Goal: Task Accomplishment & Management: Complete application form

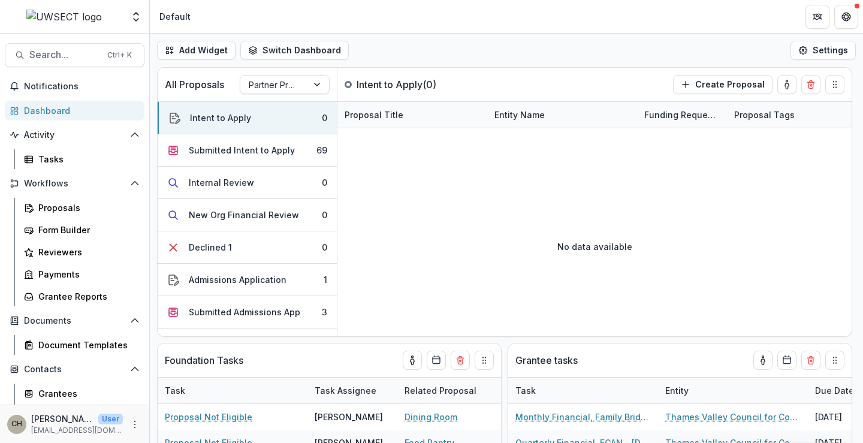
scroll to position [92, 0]
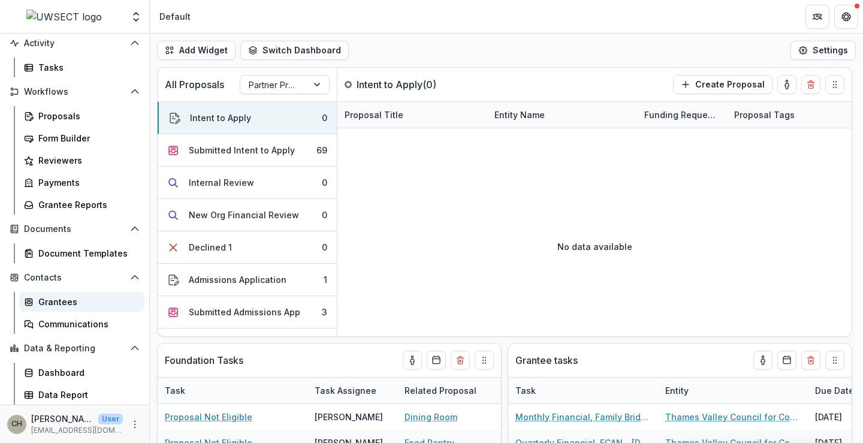
click at [75, 308] on link "Grantees" at bounding box center [81, 302] width 125 height 20
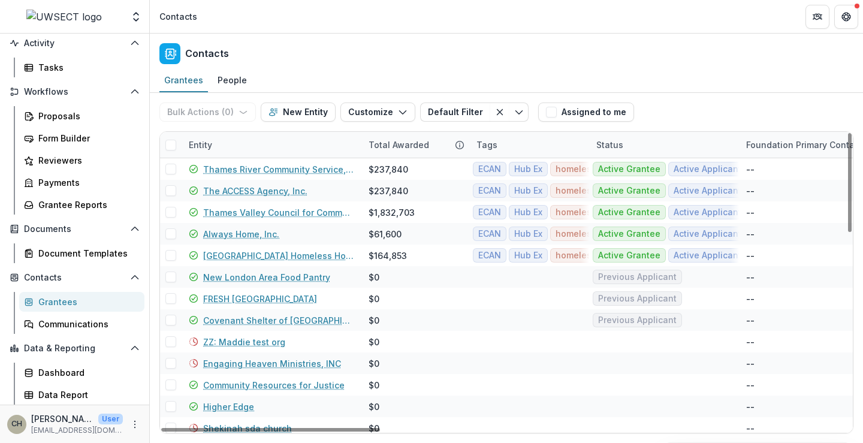
click at [237, 145] on div "Entity" at bounding box center [272, 145] width 180 height 26
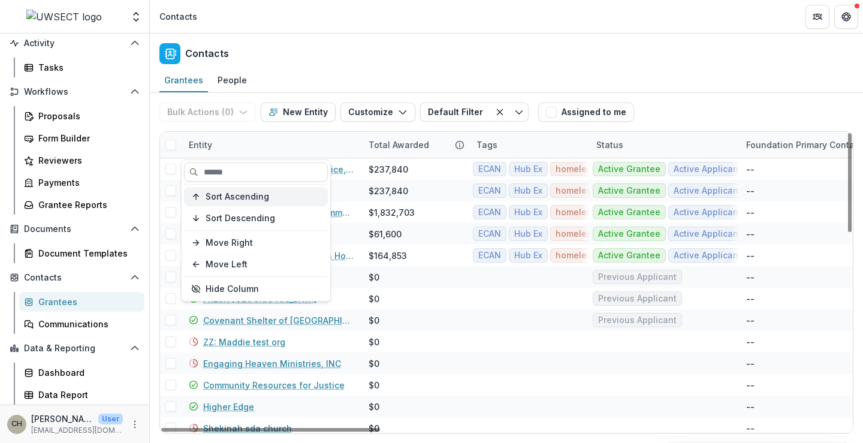
click at [247, 198] on span "Sort Ascending" at bounding box center [238, 197] width 64 height 10
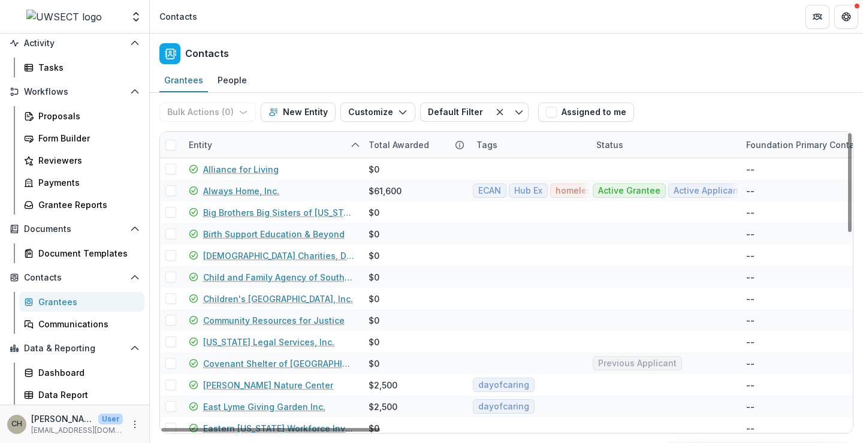
click at [259, 124] on div "Bulk Actions ( 0 ) Send Email Create Proposals Create Tasks New Entity Customiz…" at bounding box center [346, 112] width 374 height 38
click at [232, 83] on div "People" at bounding box center [232, 79] width 39 height 17
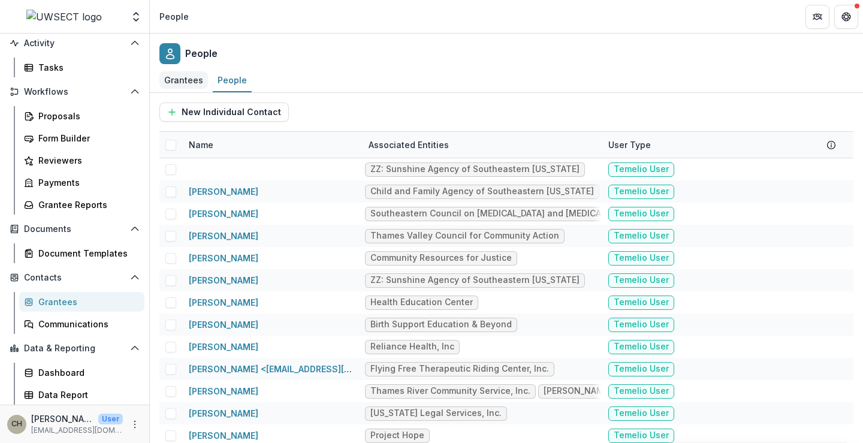
click at [186, 83] on div "Grantees" at bounding box center [183, 79] width 49 height 17
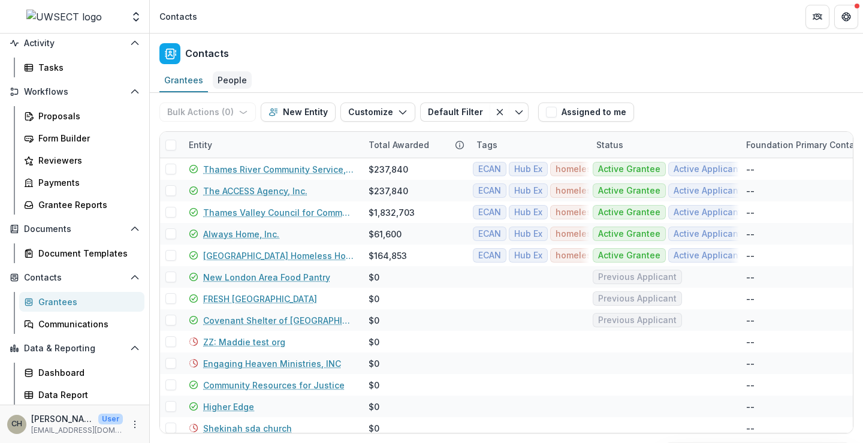
click at [240, 84] on div "People" at bounding box center [232, 79] width 39 height 17
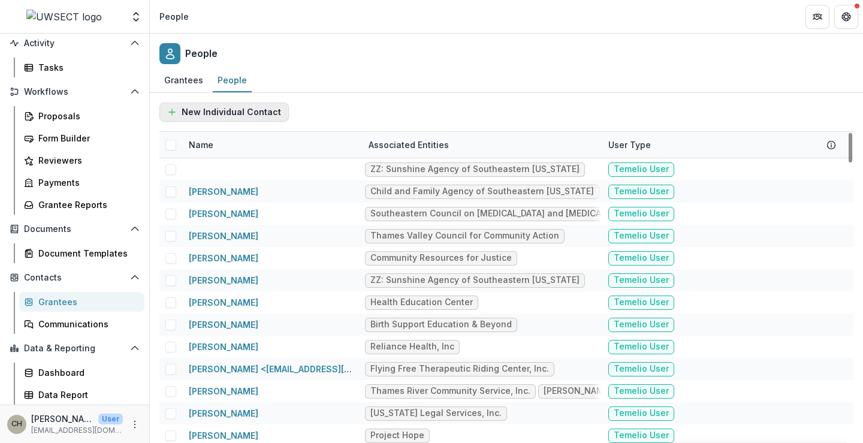
click at [223, 111] on button "New Individual Contact" at bounding box center [223, 111] width 129 height 19
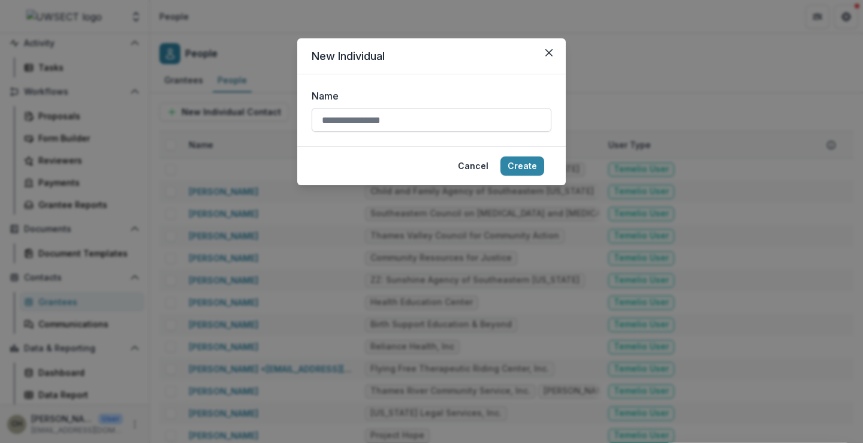
click at [349, 121] on input "Name" at bounding box center [432, 120] width 240 height 24
type input "**********"
click at [530, 164] on button "Create" at bounding box center [522, 165] width 44 height 19
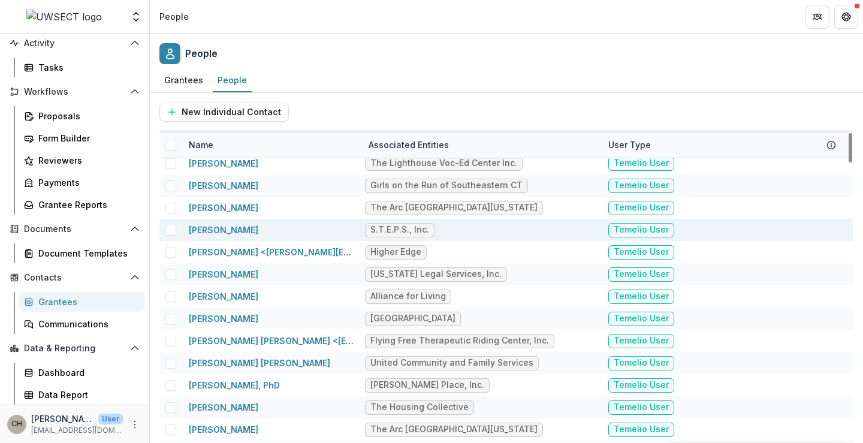
scroll to position [1498, 0]
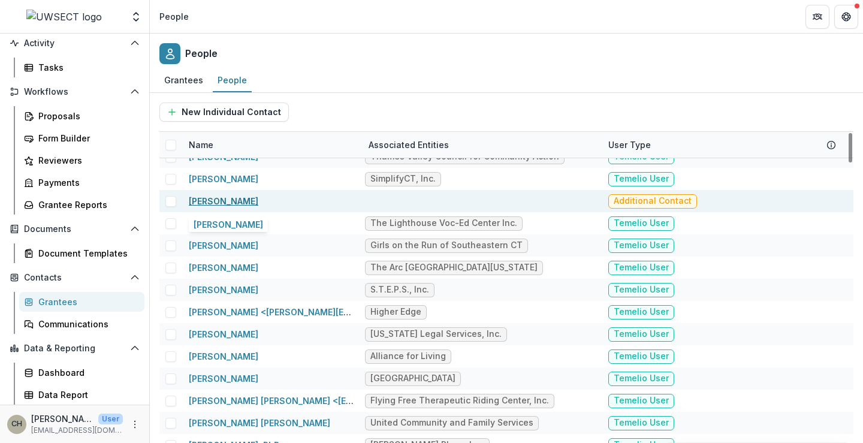
click at [194, 202] on link "[PERSON_NAME]" at bounding box center [224, 201] width 70 height 10
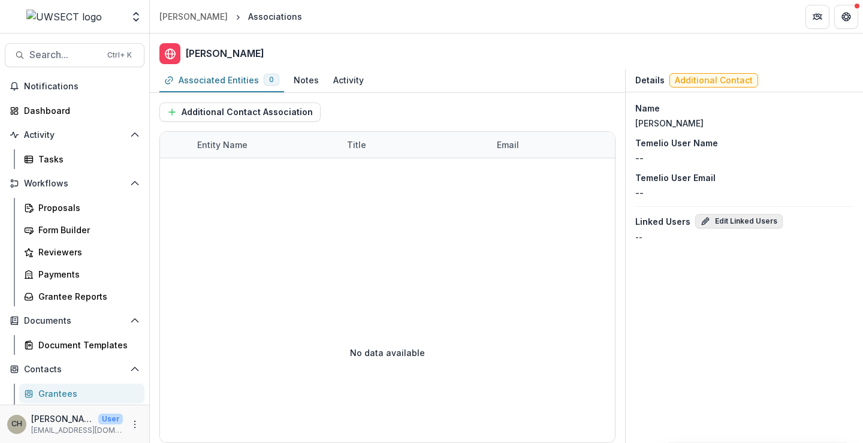
click at [733, 219] on button "Edit Linked Users" at bounding box center [738, 221] width 87 height 14
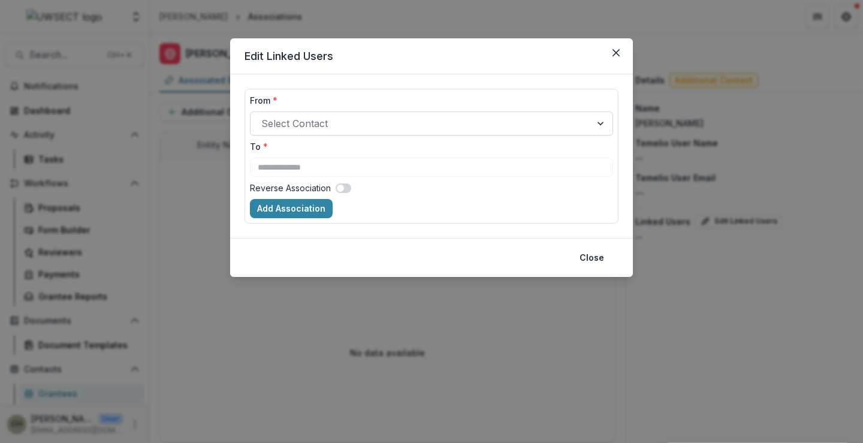
click at [325, 125] on div at bounding box center [420, 123] width 319 height 17
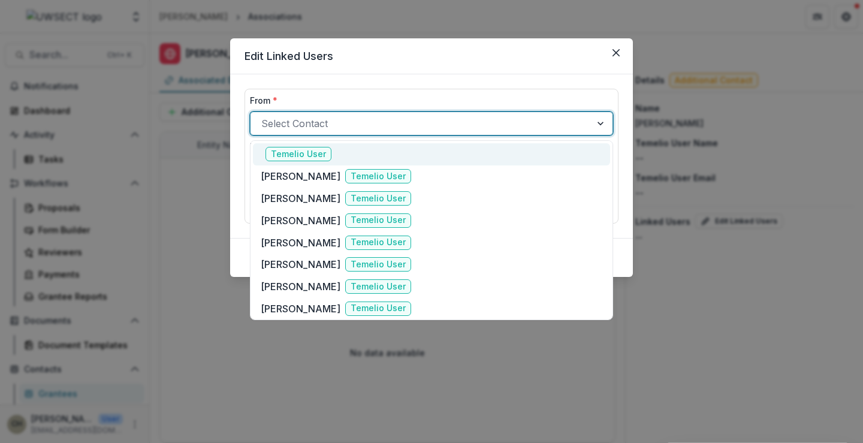
click at [388, 84] on div "**********" at bounding box center [431, 156] width 403 height 164
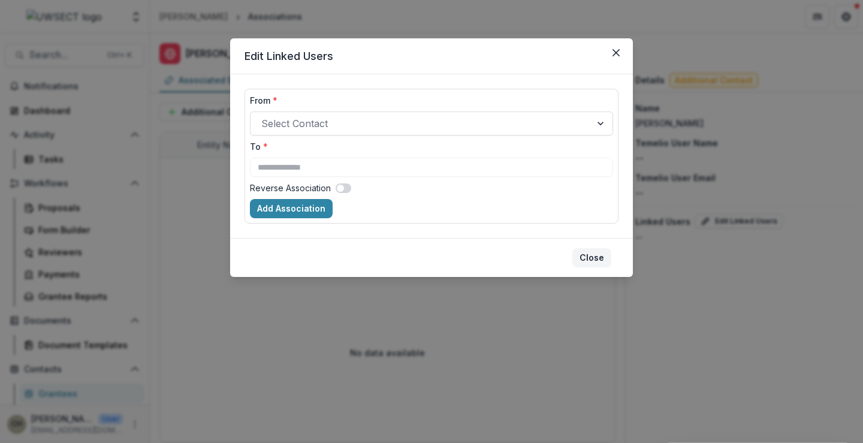
click at [588, 255] on button "Close" at bounding box center [591, 257] width 39 height 19
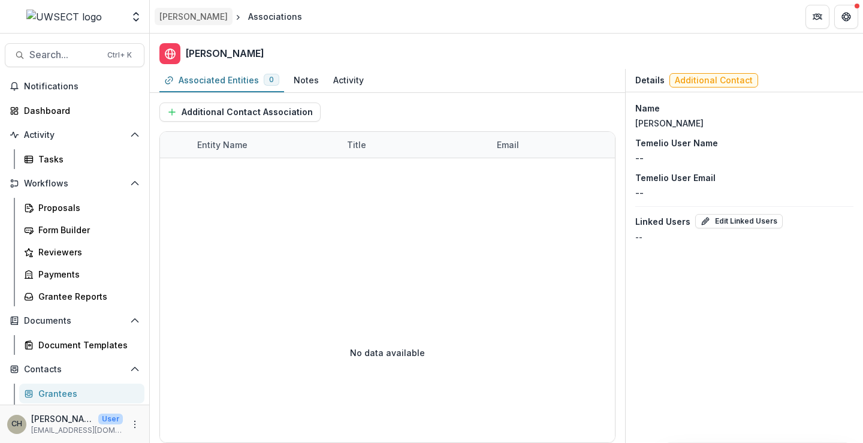
click at [210, 16] on div "[PERSON_NAME]" at bounding box center [193, 16] width 68 height 13
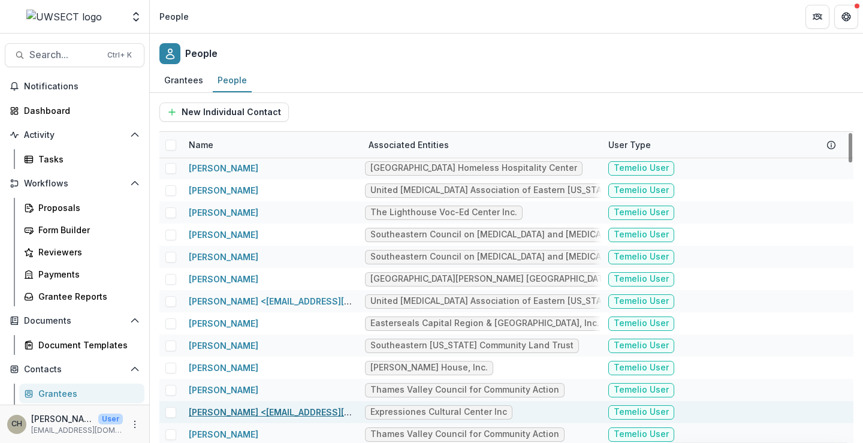
scroll to position [1438, 0]
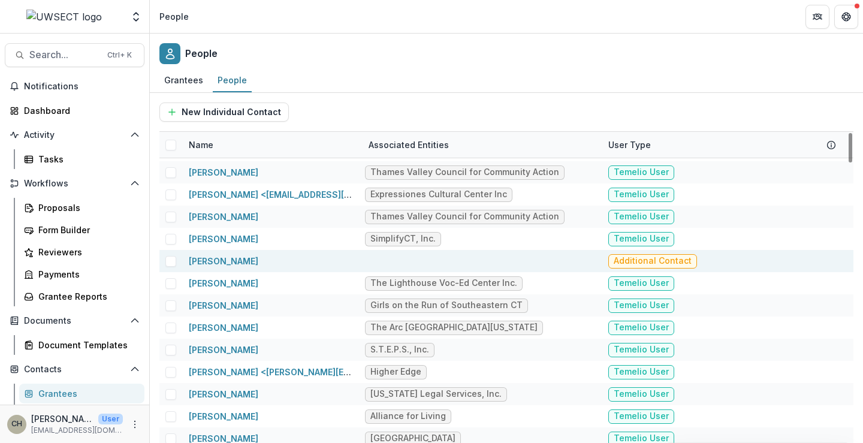
click at [171, 259] on span at bounding box center [170, 261] width 11 height 11
click at [337, 106] on button "Bulk Delete (1)" at bounding box center [339, 111] width 90 height 19
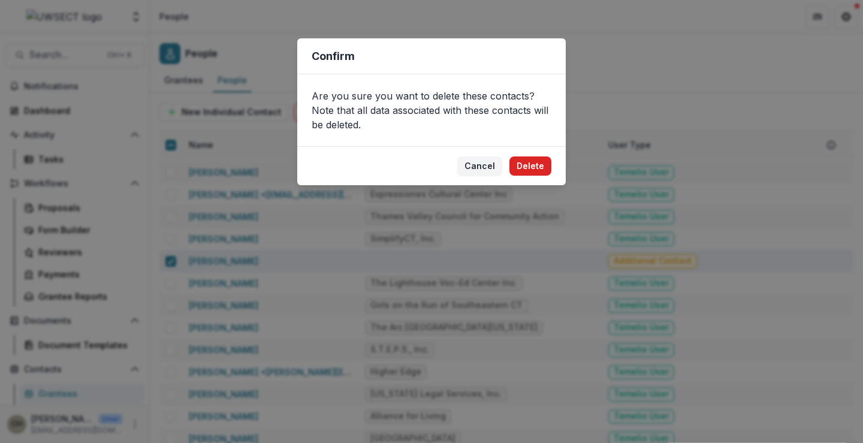
click at [527, 167] on button "Delete" at bounding box center [530, 165] width 42 height 19
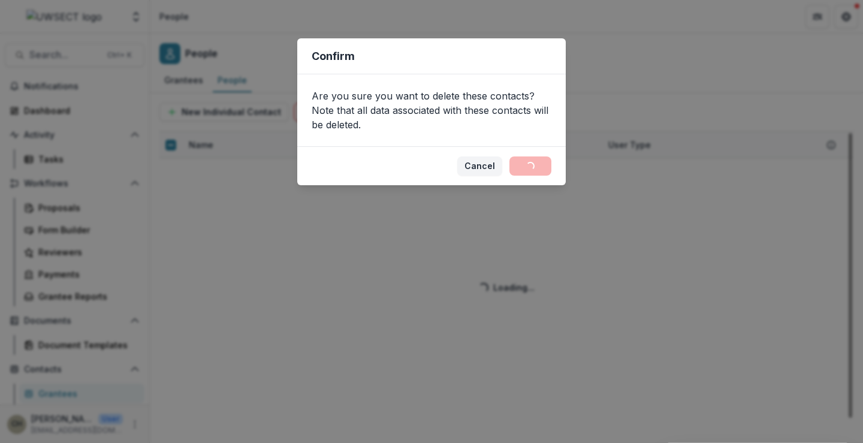
scroll to position [26, 0]
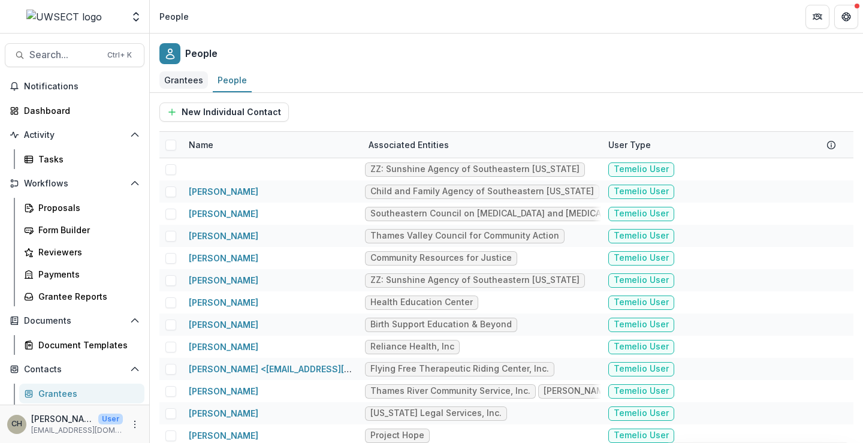
click at [190, 78] on div "Grantees" at bounding box center [183, 79] width 49 height 17
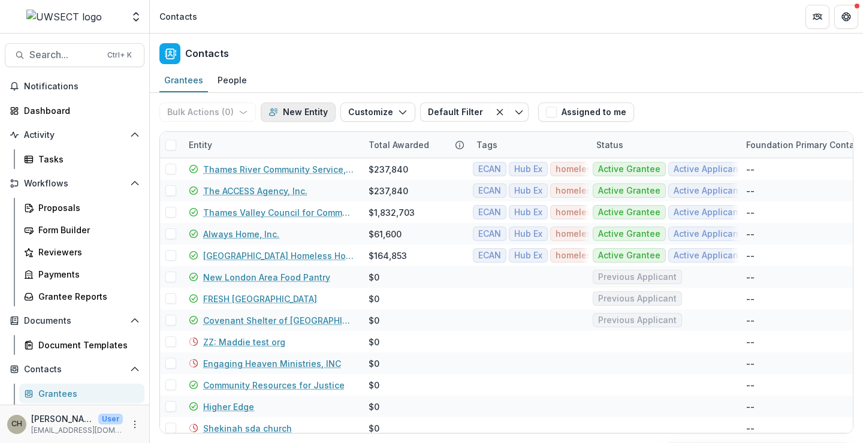
click at [308, 109] on button "New Entity" at bounding box center [298, 111] width 75 height 19
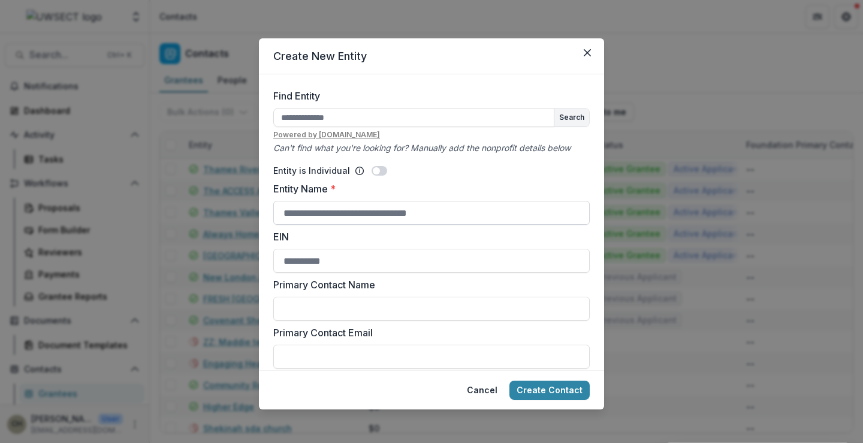
click at [317, 216] on input "Entity Name *" at bounding box center [431, 213] width 316 height 24
type input "*"
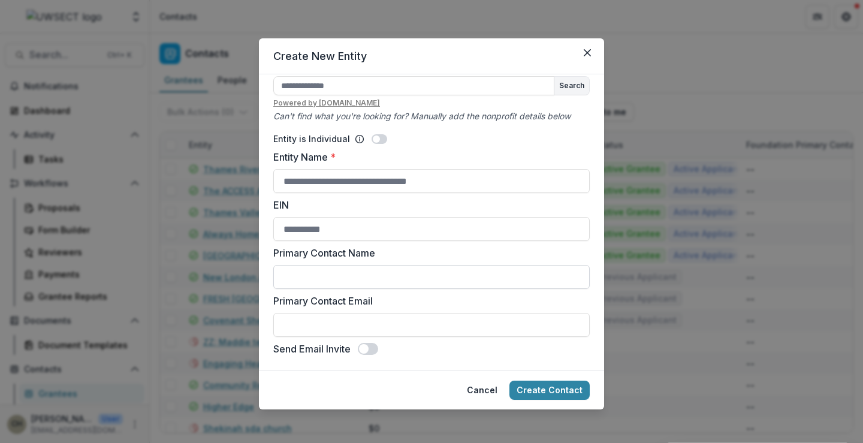
click at [406, 271] on input "Primary Contact Name" at bounding box center [431, 277] width 316 height 24
type input "**********"
click at [319, 325] on input "Primary Contact Email" at bounding box center [431, 325] width 316 height 24
paste input "**********"
type input "**********"
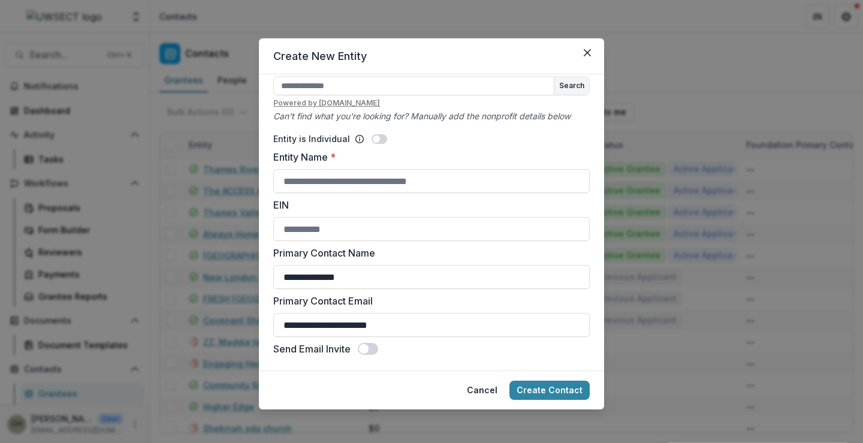
click at [370, 350] on span at bounding box center [368, 349] width 20 height 12
click at [348, 183] on input "Entity Name *" at bounding box center [431, 181] width 316 height 24
click at [400, 184] on input "Entity Name *" at bounding box center [431, 181] width 316 height 24
type input "**********"
click at [542, 382] on button "Create Contact" at bounding box center [549, 389] width 80 height 19
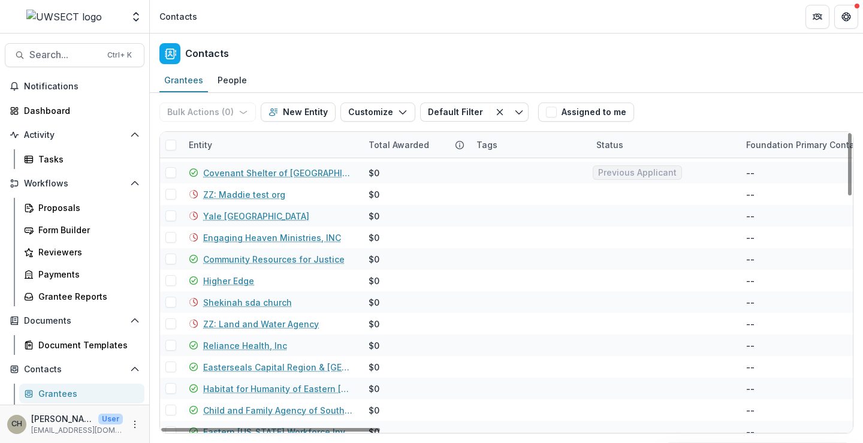
scroll to position [0, 0]
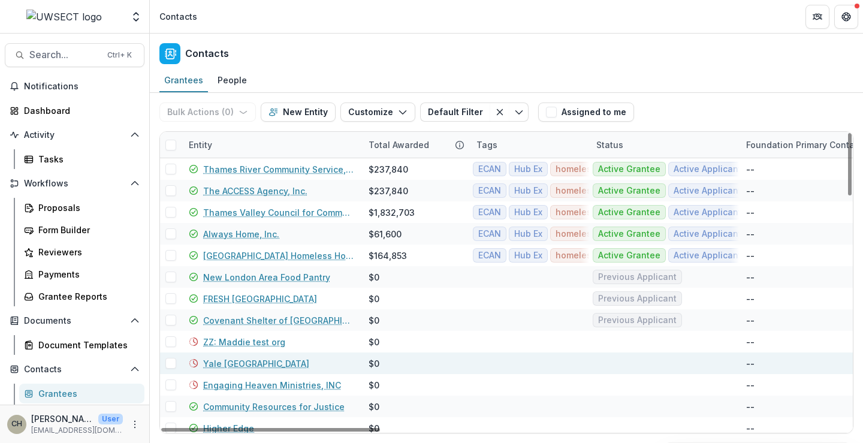
click at [304, 360] on link "Yale [GEOGRAPHIC_DATA]" at bounding box center [256, 363] width 106 height 13
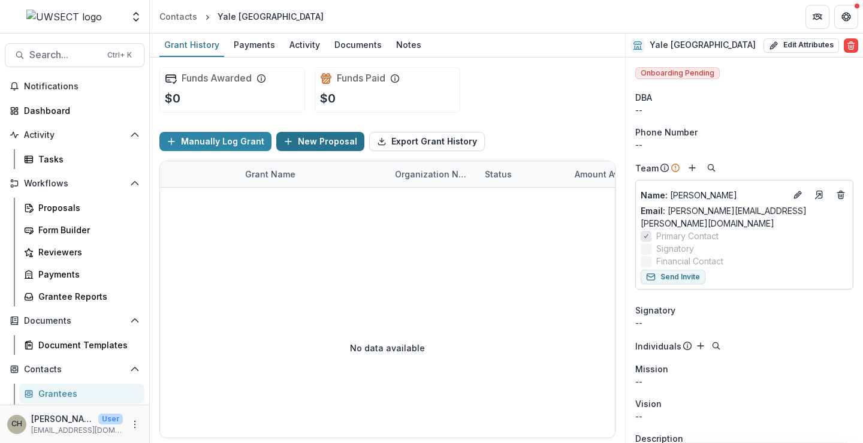
click at [319, 142] on button "New Proposal" at bounding box center [320, 141] width 88 height 19
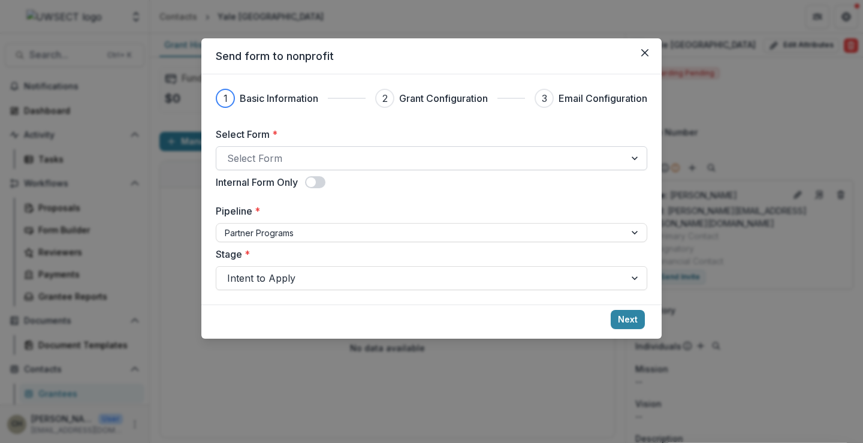
click at [274, 162] on div at bounding box center [420, 158] width 387 height 17
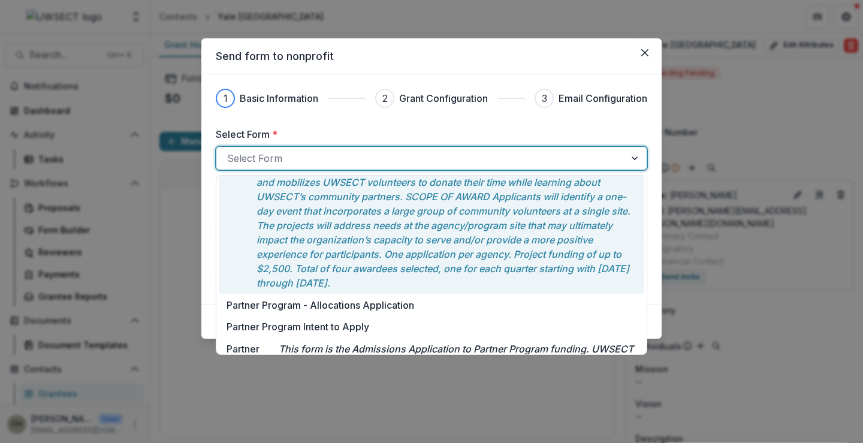
scroll to position [180, 0]
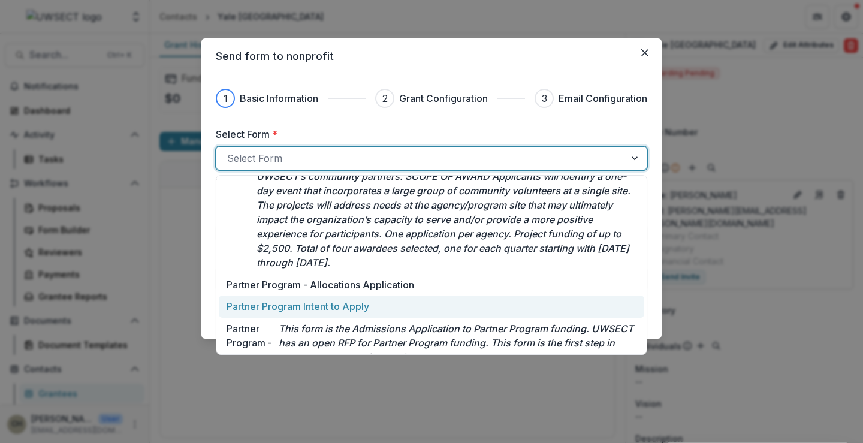
click at [320, 307] on p "Partner Program Intent to Apply" at bounding box center [297, 306] width 143 height 14
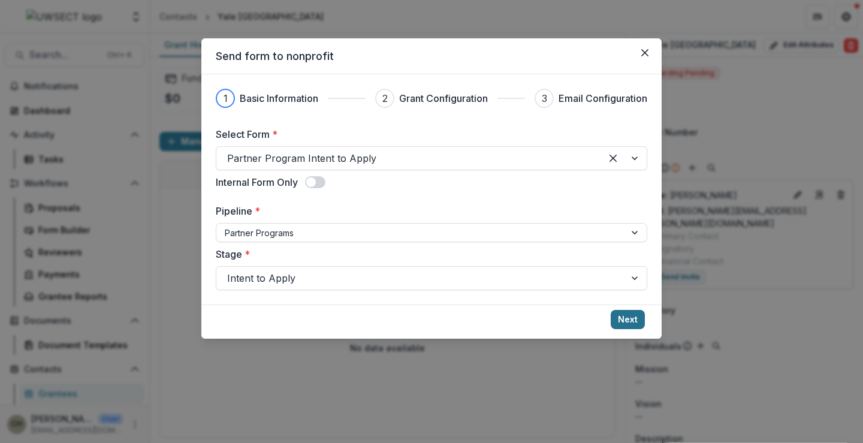
click at [627, 323] on button "Next" at bounding box center [628, 319] width 34 height 19
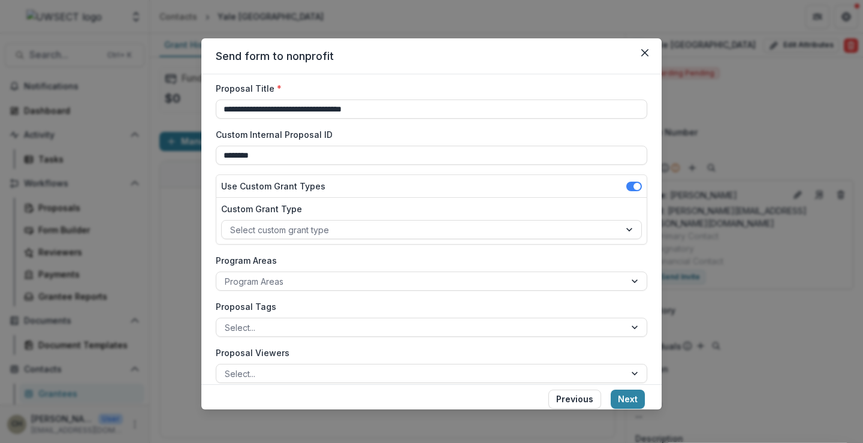
scroll to position [60, 0]
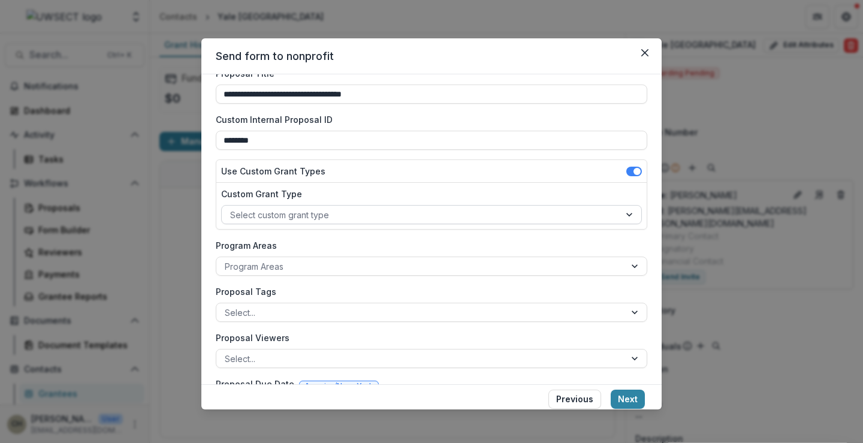
click at [294, 216] on div at bounding box center [420, 214] width 381 height 15
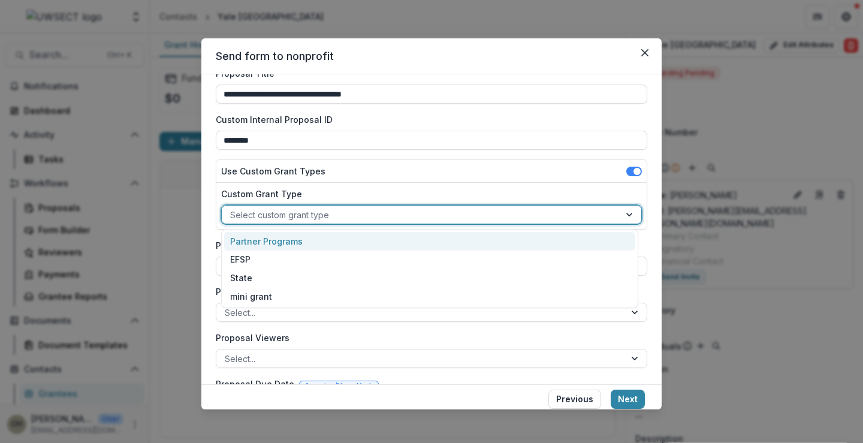
click at [283, 242] on div "Partner Programs" at bounding box center [429, 241] width 411 height 19
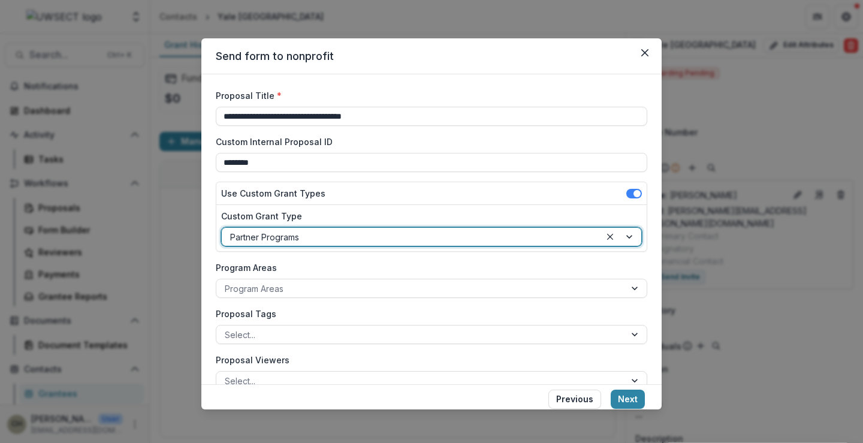
scroll to position [0, 0]
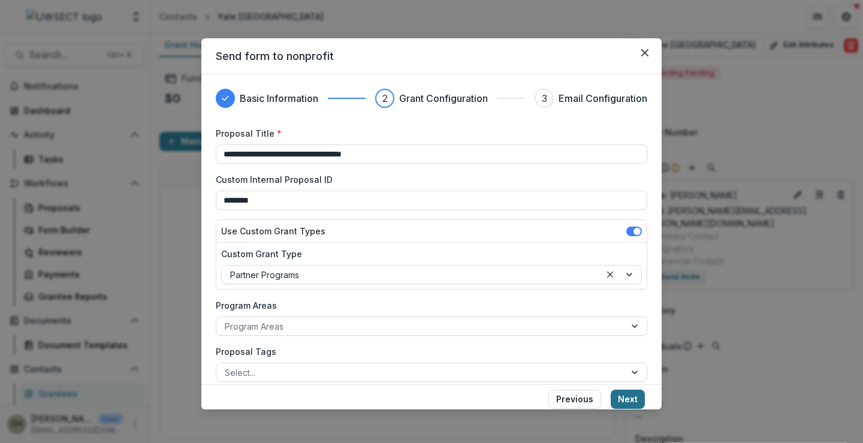
click at [636, 398] on button "Next" at bounding box center [628, 398] width 34 height 19
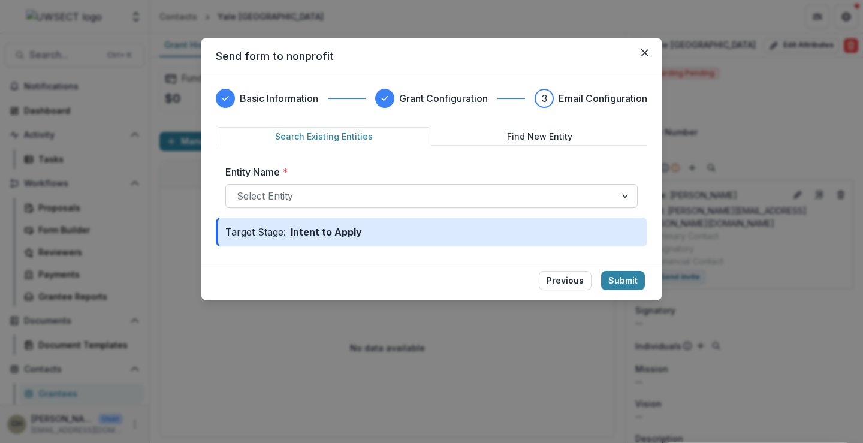
click at [315, 195] on div at bounding box center [421, 196] width 368 height 17
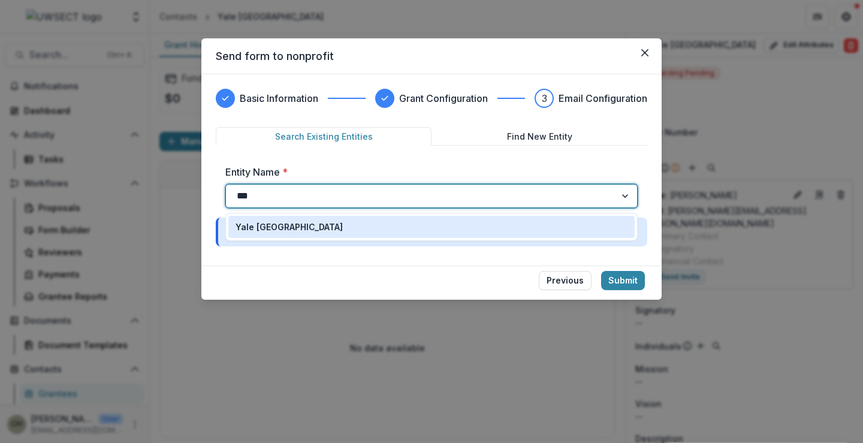
type input "****"
click at [322, 229] on p "Yale [GEOGRAPHIC_DATA]" at bounding box center [288, 227] width 107 height 13
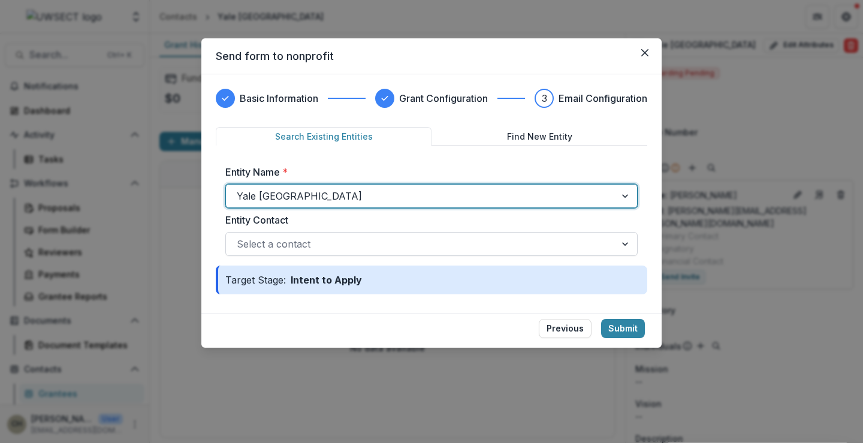
click at [334, 241] on div at bounding box center [421, 243] width 368 height 17
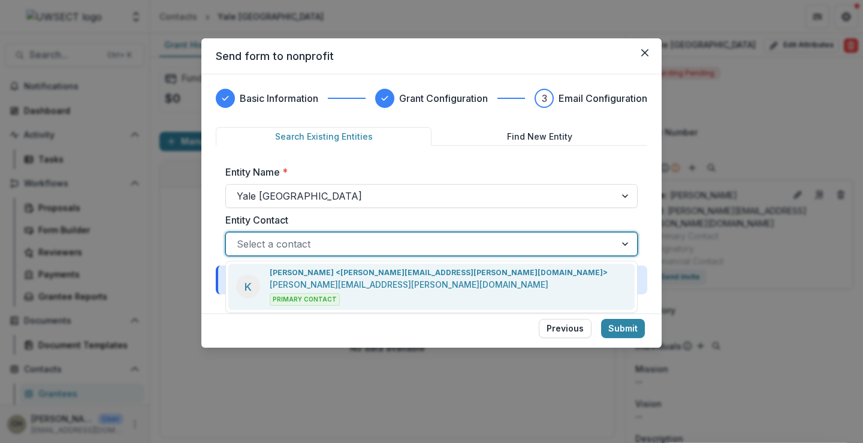
click at [383, 279] on div "[PERSON_NAME] <[PERSON_NAME][EMAIL_ADDRESS][PERSON_NAME][DOMAIN_NAME]> [PERSON_…" at bounding box center [439, 286] width 338 height 38
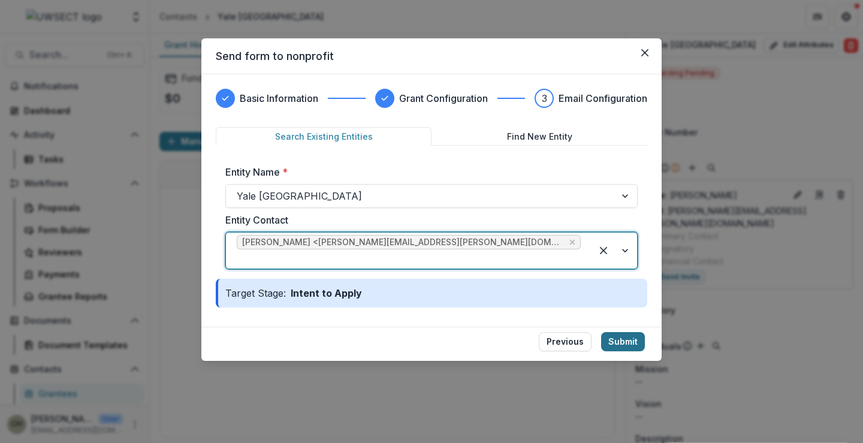
click at [626, 332] on button "Submit" at bounding box center [623, 341] width 44 height 19
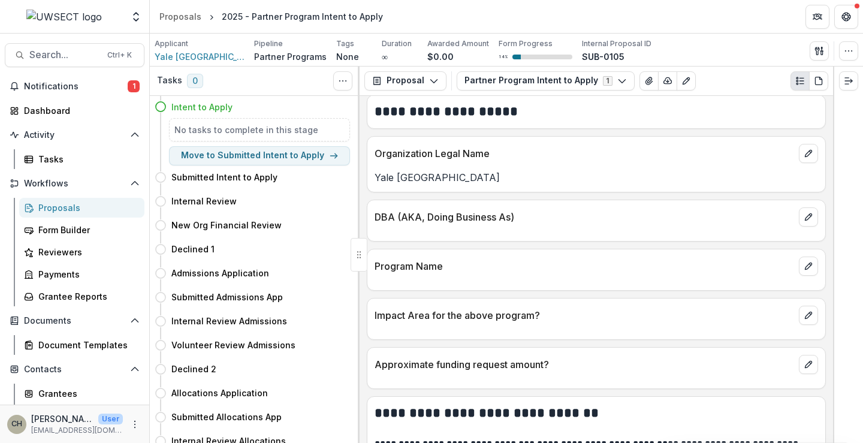
scroll to position [360, 0]
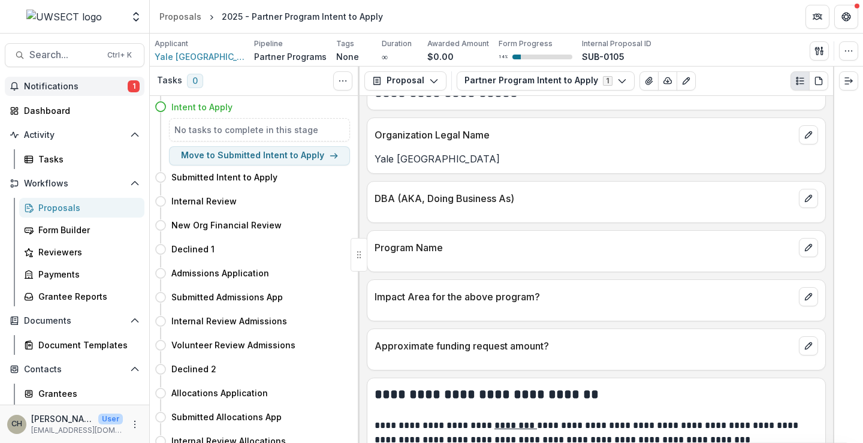
click at [87, 87] on span "Notifications" at bounding box center [76, 86] width 104 height 10
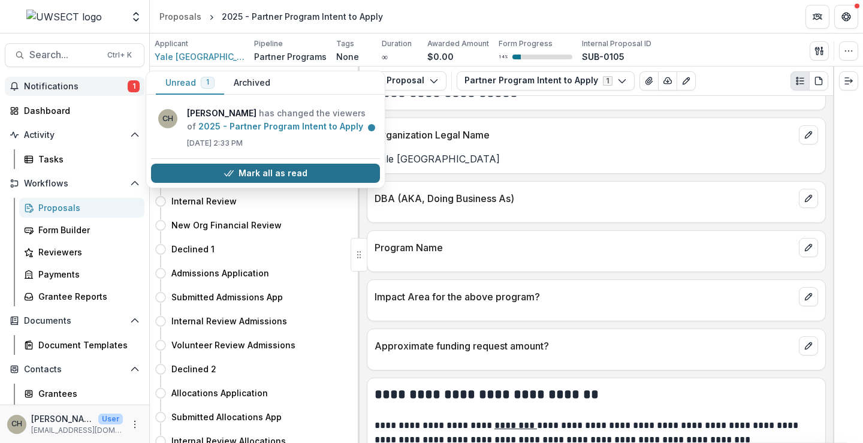
click at [307, 168] on button "Mark all as read" at bounding box center [265, 173] width 229 height 19
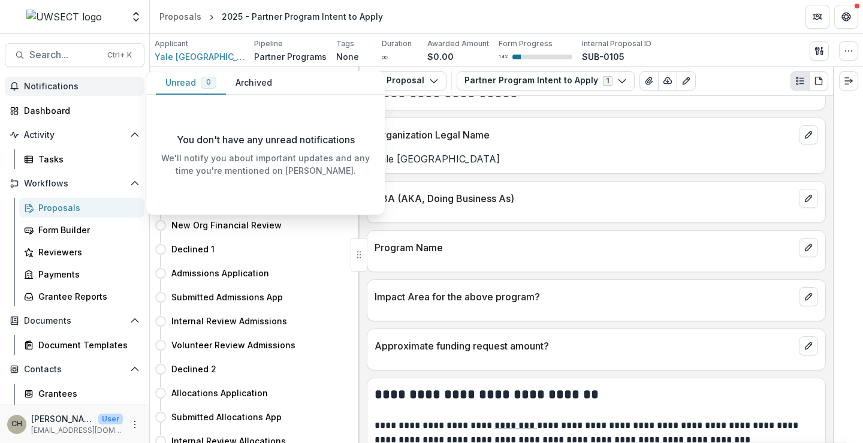
click at [504, 189] on div "DBA (AKA, Doing Business As)" at bounding box center [596, 195] width 458 height 26
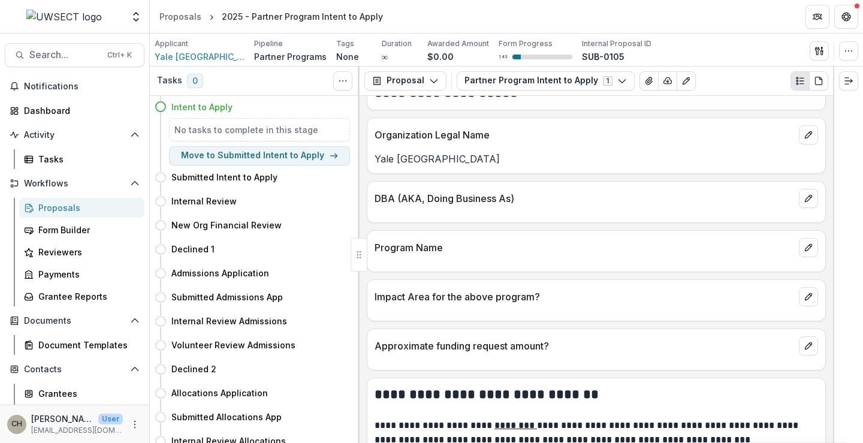
click at [66, 14] on img at bounding box center [63, 17] width 75 height 14
